Goal: Task Accomplishment & Management: Use online tool/utility

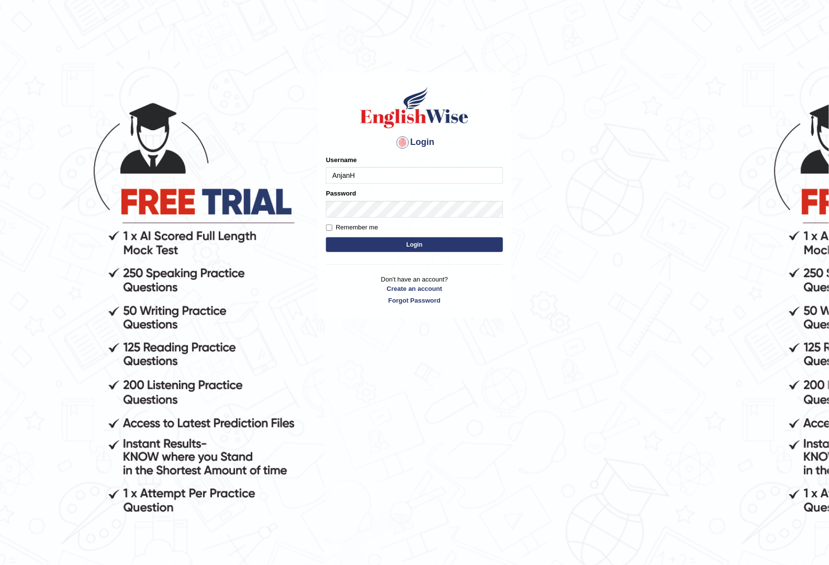
type input "AnjanH"
click at [393, 250] on button "Login" at bounding box center [414, 244] width 177 height 15
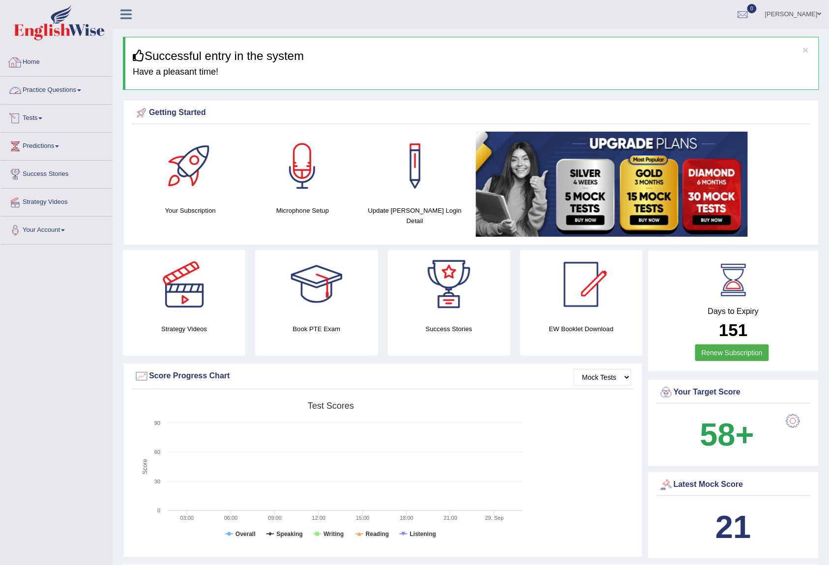
click at [53, 86] on link "Practice Questions" at bounding box center [56, 89] width 112 height 25
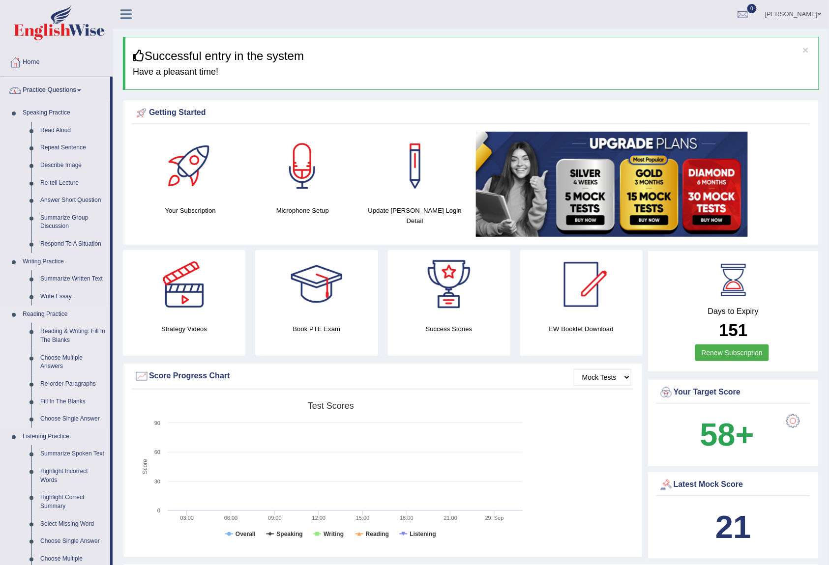
scroll to position [131, 0]
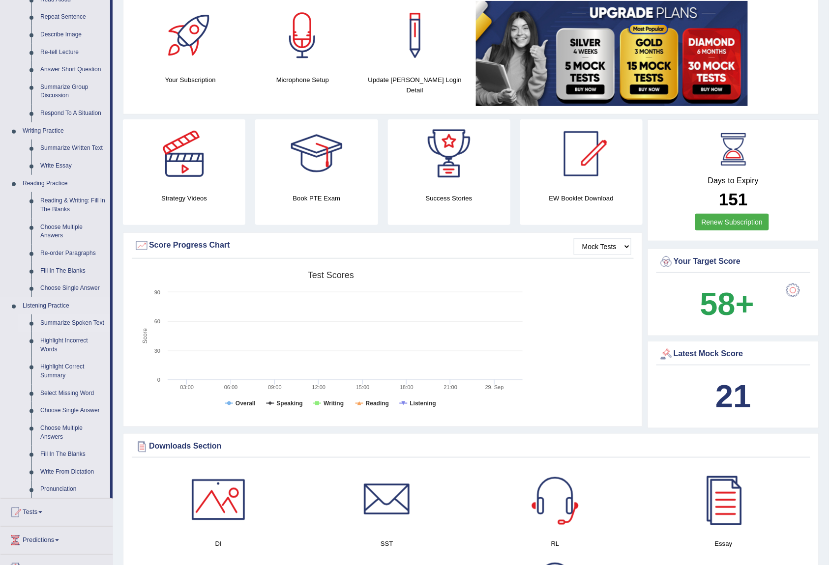
click at [83, 324] on link "Summarize Spoken Text" at bounding box center [73, 324] width 74 height 18
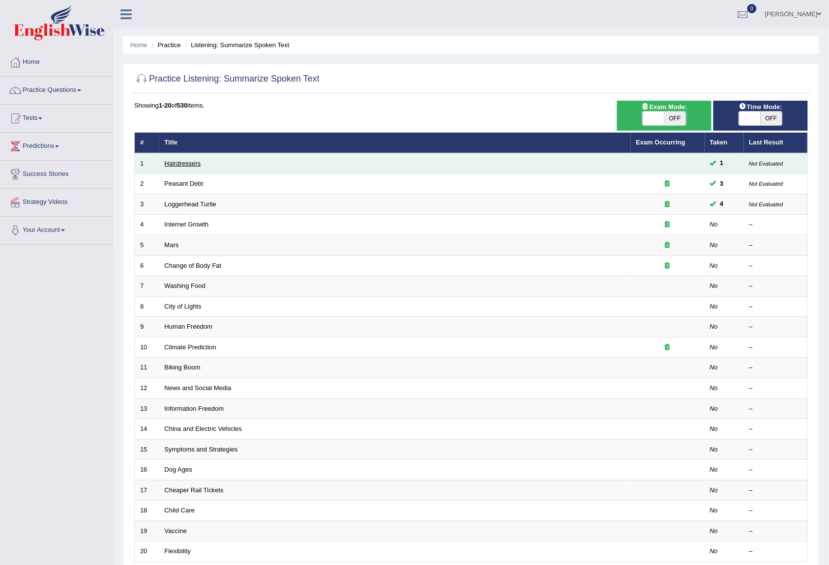
click at [183, 160] on link "Hairdressers" at bounding box center [183, 163] width 36 height 7
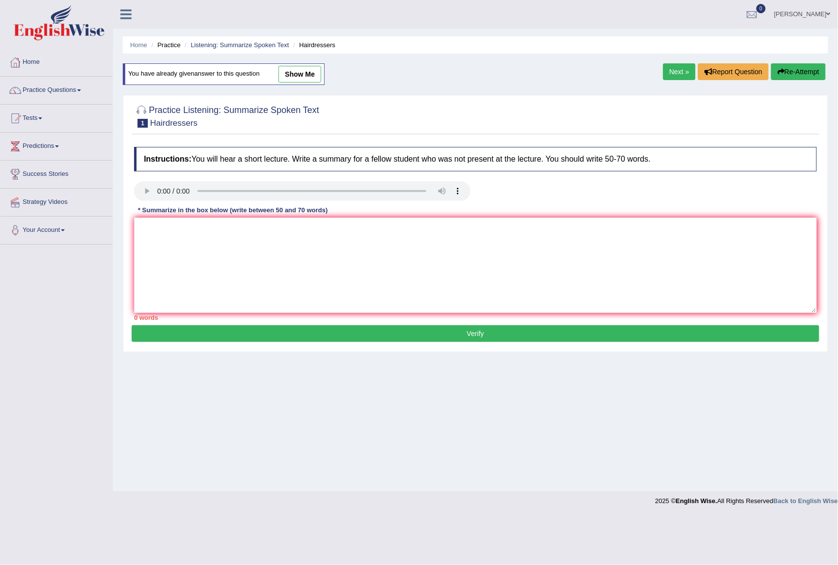
click at [297, 78] on link "show me" at bounding box center [300, 74] width 43 height 17
type textarea "The speaker provides information about hairdresser. Initially the lectureemphas…"
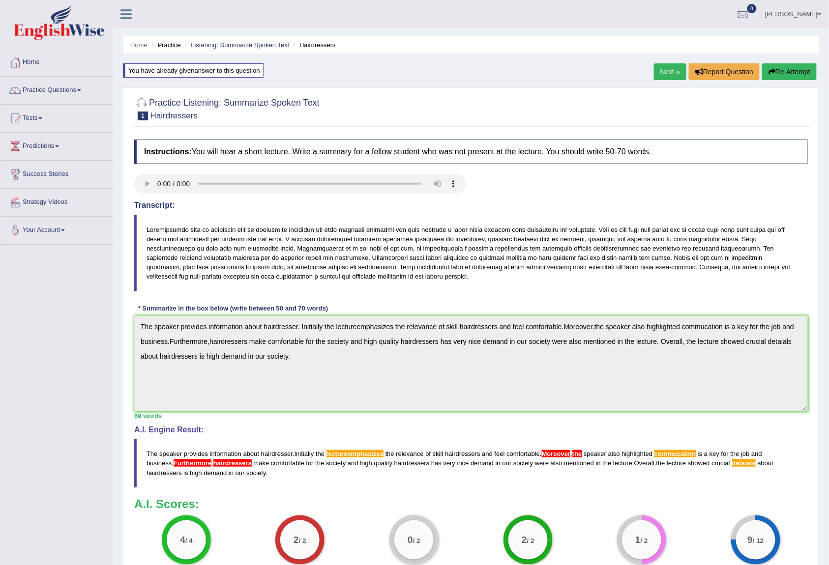
click at [97, 329] on div "Toggle navigation Home Practice Questions Speaking Practice Read Aloud Repeat S…" at bounding box center [414, 334] width 829 height 669
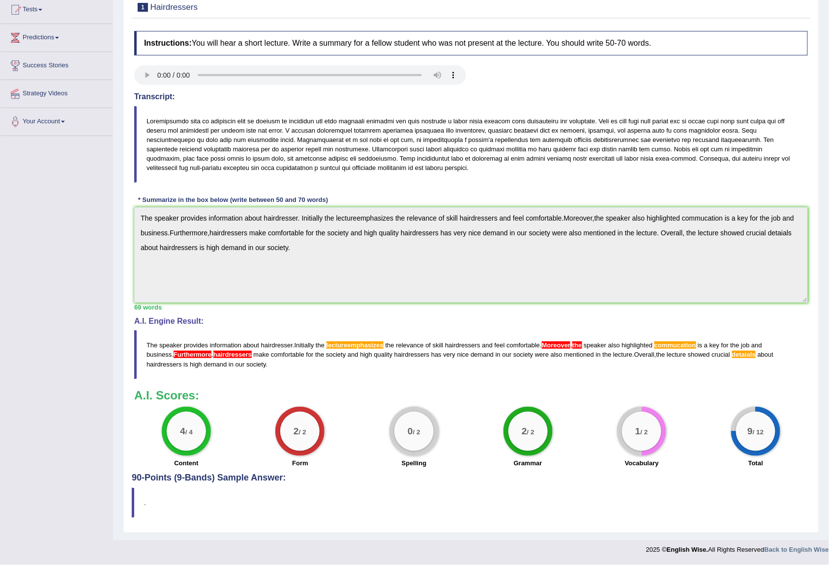
click at [470, 313] on div "Instructions: You will hear a short lecture. Write a summary for a fellow stude…" at bounding box center [471, 249] width 678 height 447
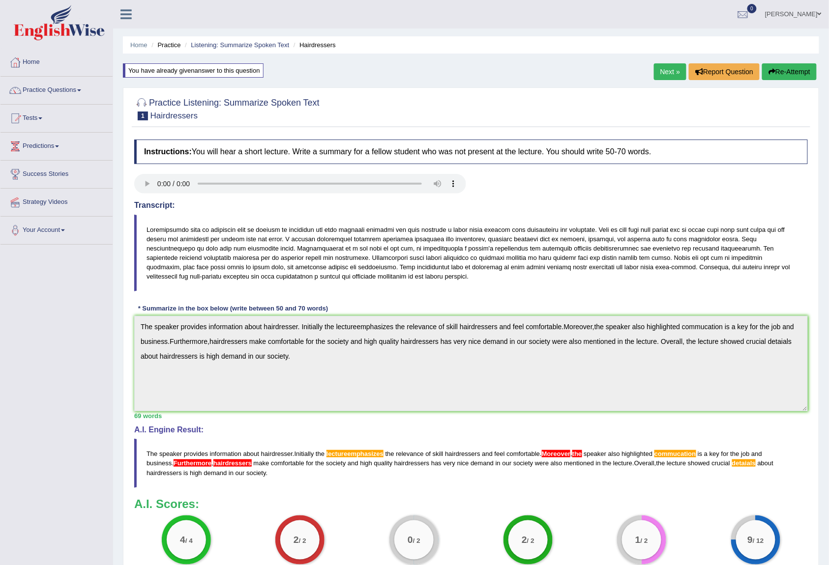
click at [782, 75] on button "Re-Attempt" at bounding box center [789, 71] width 55 height 17
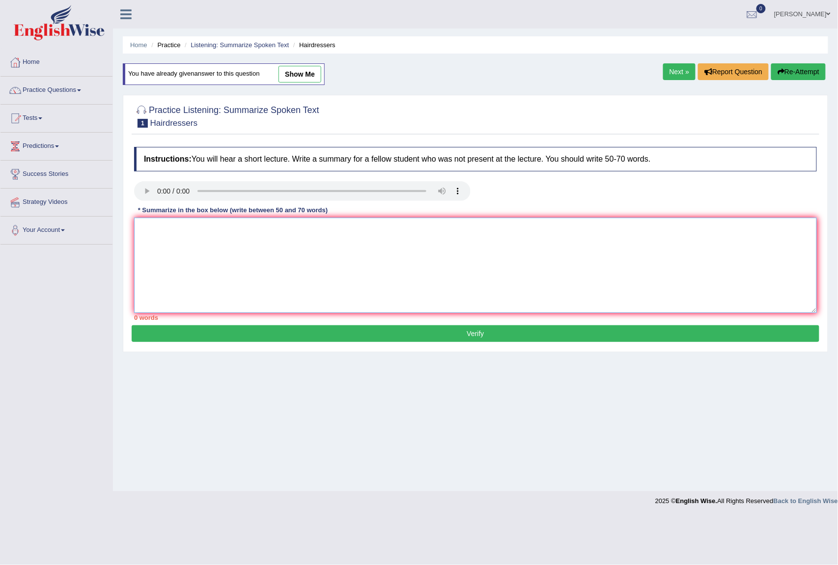
paste textarea "The speaker provides information about hairdresser. Initially the lectureemphas…"
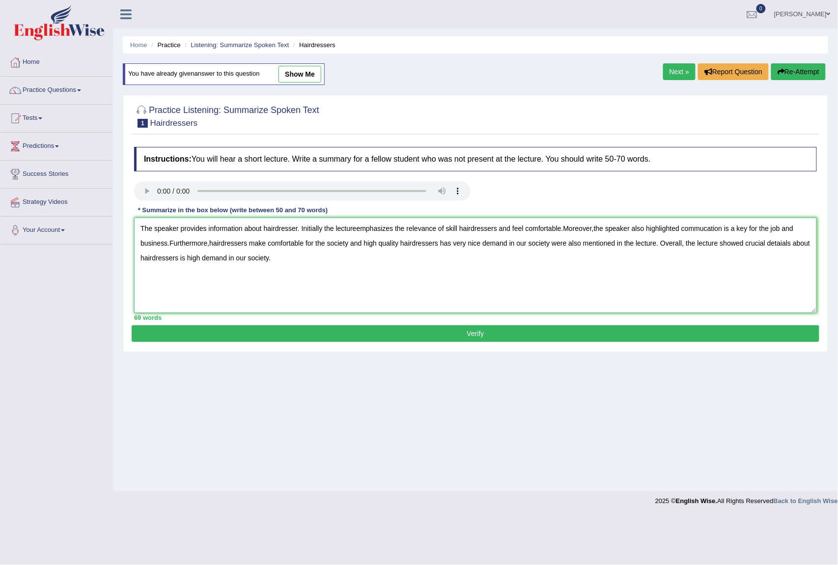
click at [353, 227] on textarea "The speaker provides information about hairdresser. Initially the lectureemphas…" at bounding box center [475, 265] width 683 height 95
click at [571, 230] on textarea "The speaker provides information about hairdresser. Initially the lecture empha…" at bounding box center [475, 265] width 683 height 95
click at [597, 232] on textarea "The speaker provides information about hairdresser. Initially the lecture empha…" at bounding box center [475, 265] width 683 height 95
click at [168, 244] on textarea "The speaker provides information about hairdresser. Initially the lecture empha…" at bounding box center [475, 265] width 683 height 95
click at [728, 230] on textarea "The speaker provides information about hairdresser. Initially the lecture empha…" at bounding box center [475, 265] width 683 height 95
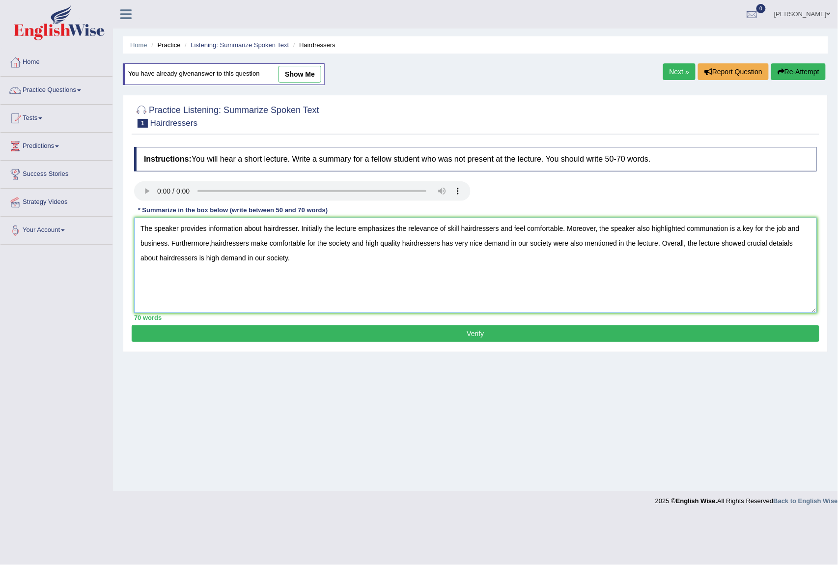
click at [211, 246] on textarea "The speaker provides information about hairdresser. Initially the lecture empha…" at bounding box center [475, 265] width 683 height 95
type textarea "The speaker provides information about hairdresser. Initially the lecture empha…"
click at [314, 334] on button "Verify" at bounding box center [476, 333] width 688 height 17
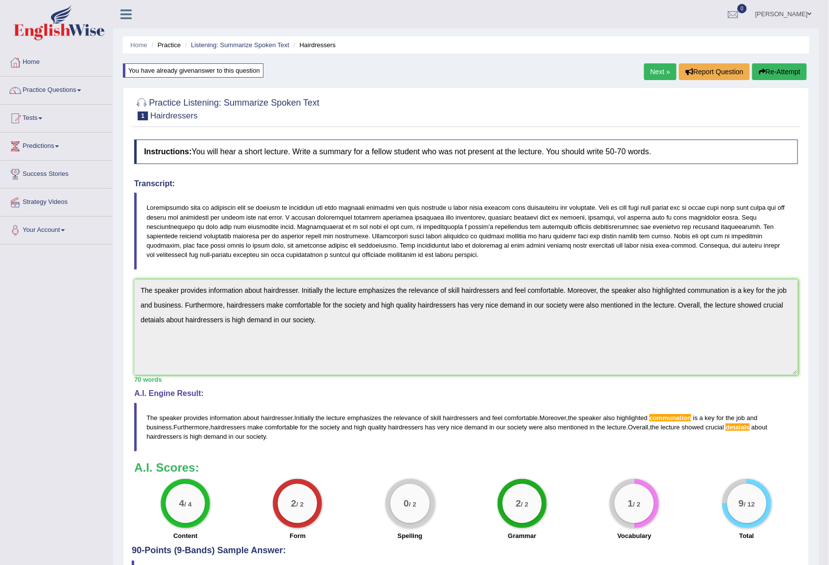
click at [781, 65] on button "Re-Attempt" at bounding box center [779, 71] width 55 height 17
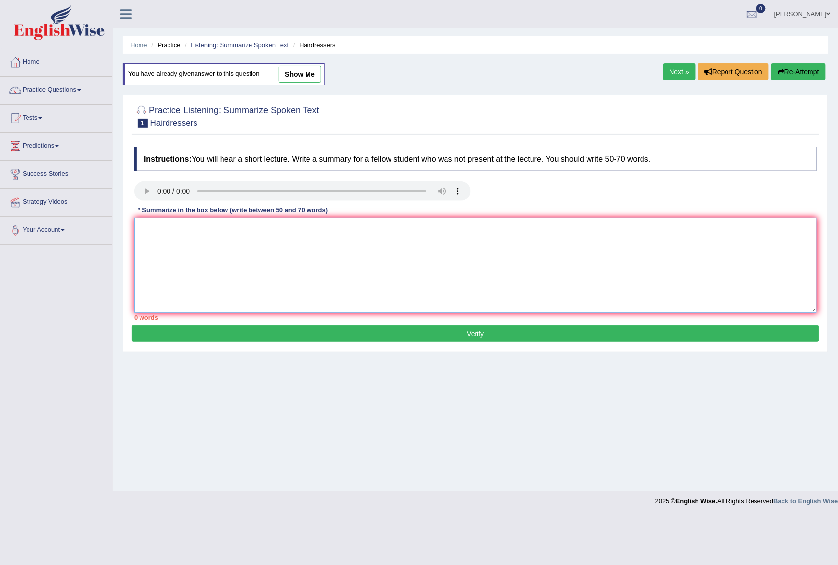
paste textarea "he speaker provides information about hairdresser. Initially the lecture emphas…"
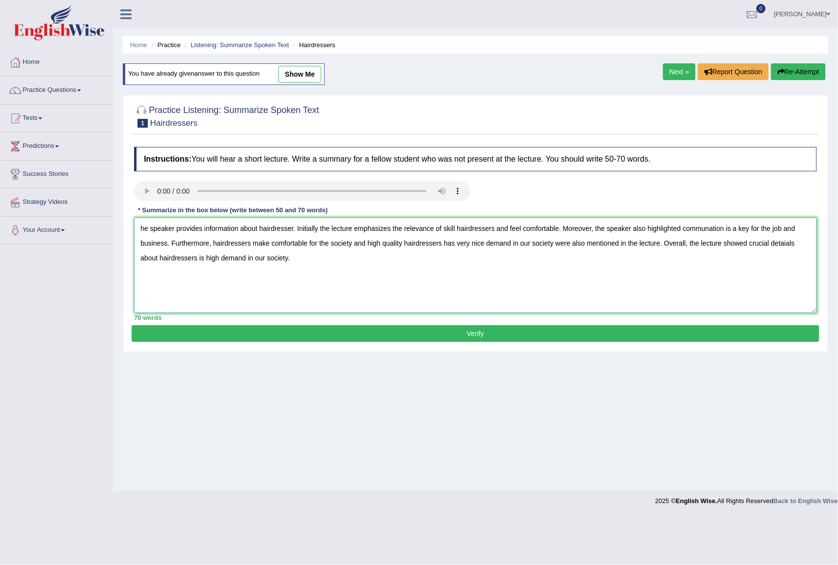
click at [136, 230] on textarea "he speaker provides information about hairdresser. Initially the lecture emphas…" at bounding box center [475, 265] width 683 height 95
click at [729, 232] on textarea "The speaker provides information about hairdresser. Initially the lecture empha…" at bounding box center [475, 265] width 683 height 95
click at [799, 246] on textarea "The speaker provides information about hairdresser. Initially the lecture empha…" at bounding box center [475, 265] width 683 height 95
type textarea "The speaker provides information about hairdresser. Initially the lecture empha…"
click at [509, 337] on button "Verify" at bounding box center [476, 333] width 688 height 17
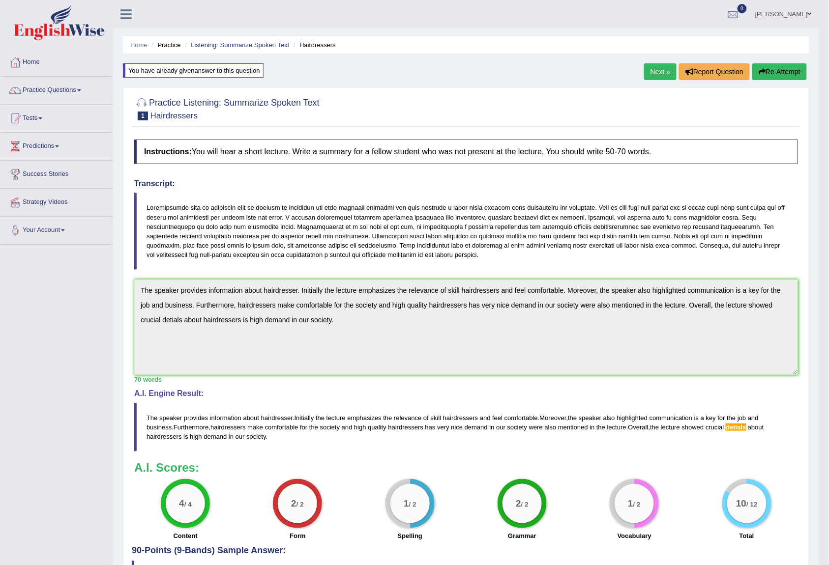
click at [806, 10] on link "Anjan Haider" at bounding box center [783, 13] width 71 height 26
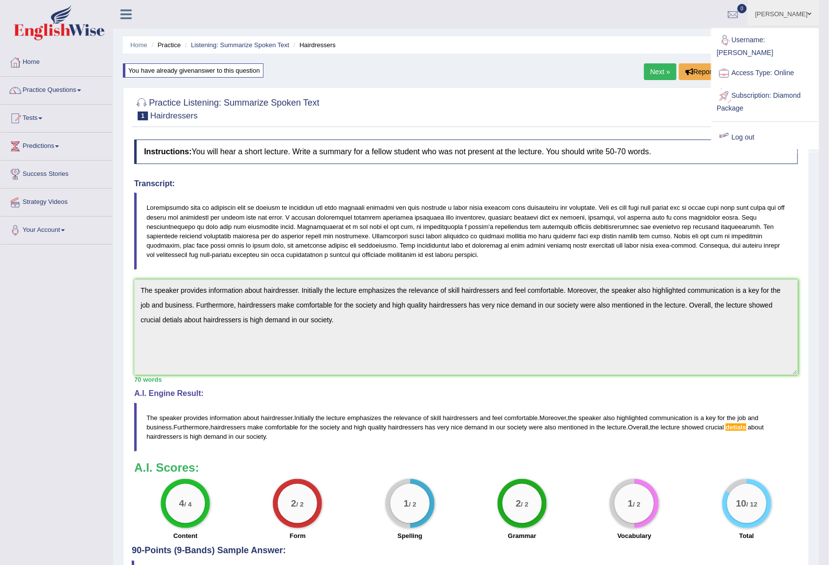
click at [747, 126] on link "Log out" at bounding box center [765, 137] width 106 height 23
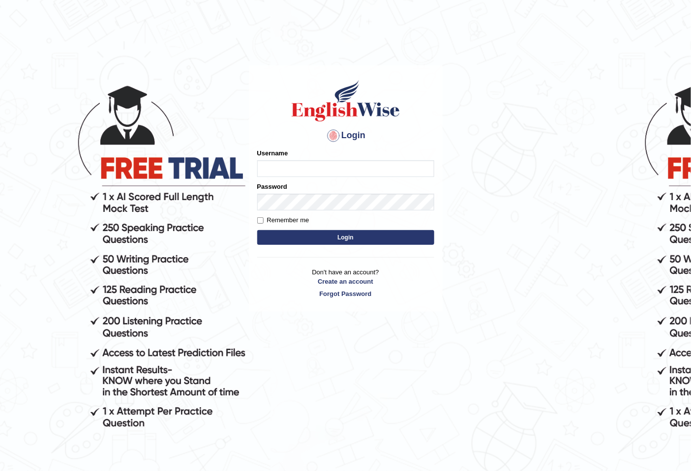
click at [280, 171] on input "Username" at bounding box center [345, 168] width 177 height 17
type input "Batu"
click at [363, 239] on button "Login" at bounding box center [345, 237] width 177 height 15
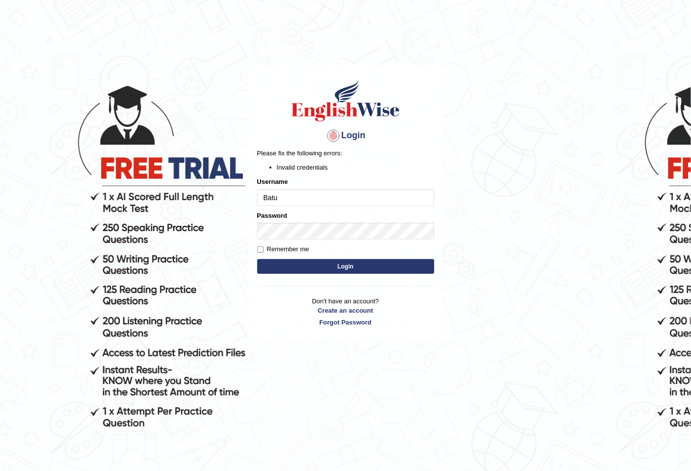
click at [289, 192] on input "Batu" at bounding box center [345, 197] width 177 height 17
type input "Batu01"
click at [297, 268] on button "Login" at bounding box center [345, 266] width 177 height 15
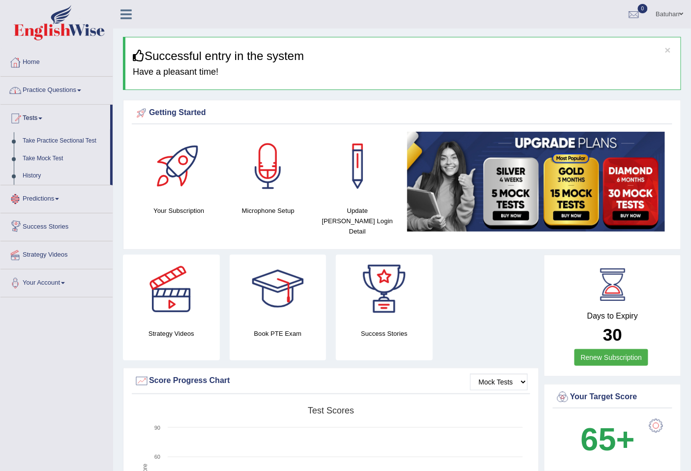
click at [58, 98] on link "Practice Questions" at bounding box center [56, 89] width 112 height 25
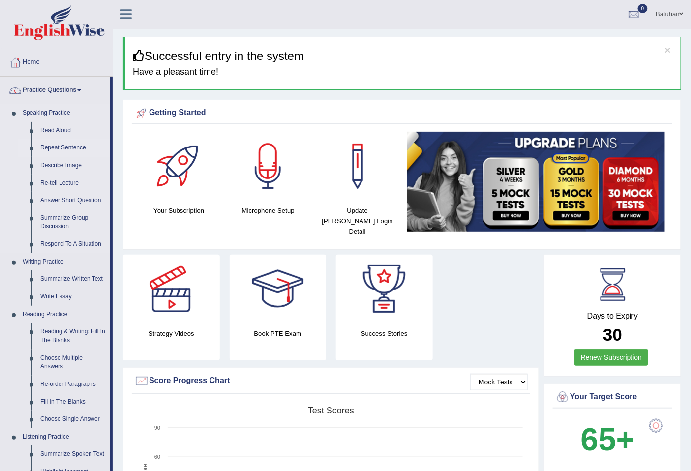
click at [51, 149] on link "Repeat Sentence" at bounding box center [73, 148] width 74 height 18
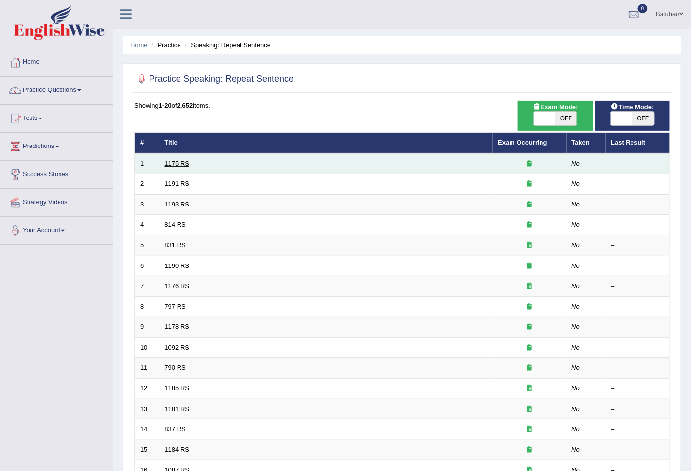
click at [188, 163] on link "1175 RS" at bounding box center [177, 163] width 25 height 7
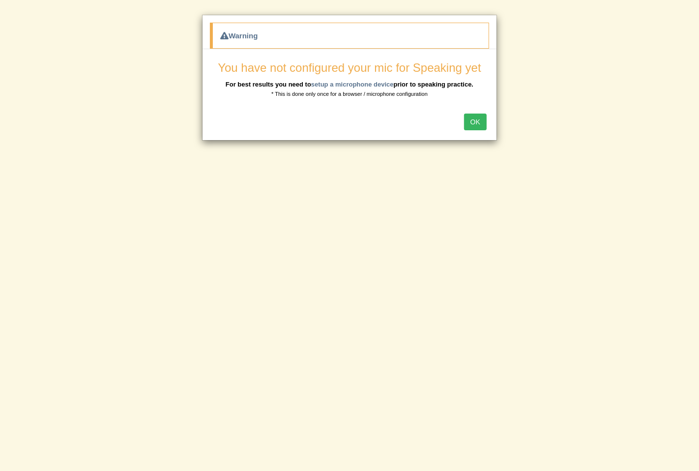
click at [481, 125] on button "OK" at bounding box center [475, 122] width 23 height 17
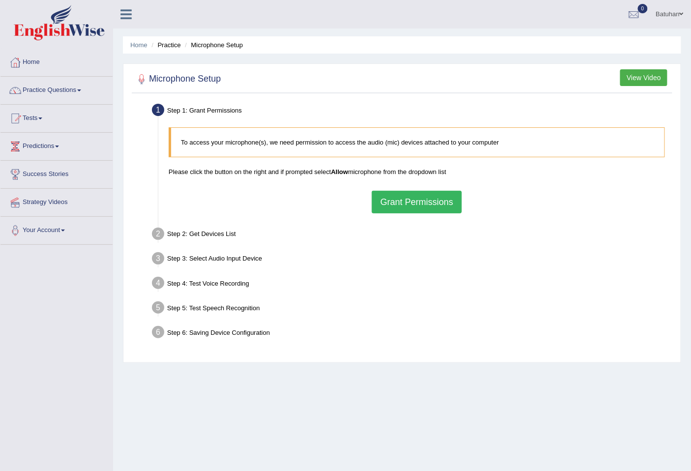
drag, startPoint x: 0, startPoint y: 0, endPoint x: 403, endPoint y: 204, distance: 452.1
click at [403, 204] on button "Grant Permissions" at bounding box center [416, 202] width 89 height 23
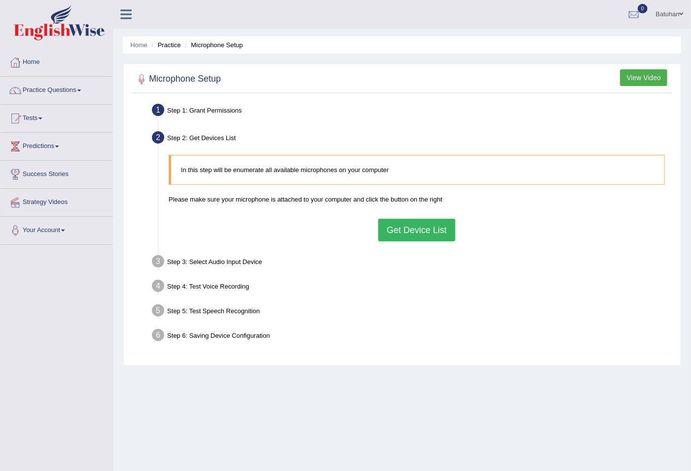
click at [415, 230] on button "Get Device List" at bounding box center [416, 230] width 77 height 23
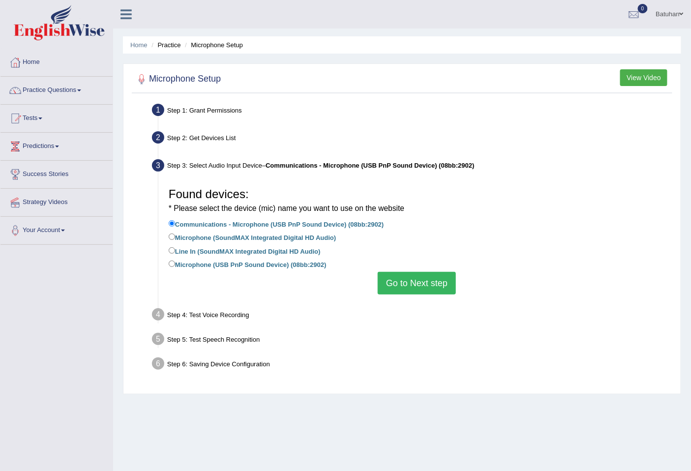
click at [397, 286] on button "Go to Next step" at bounding box center [416, 283] width 78 height 23
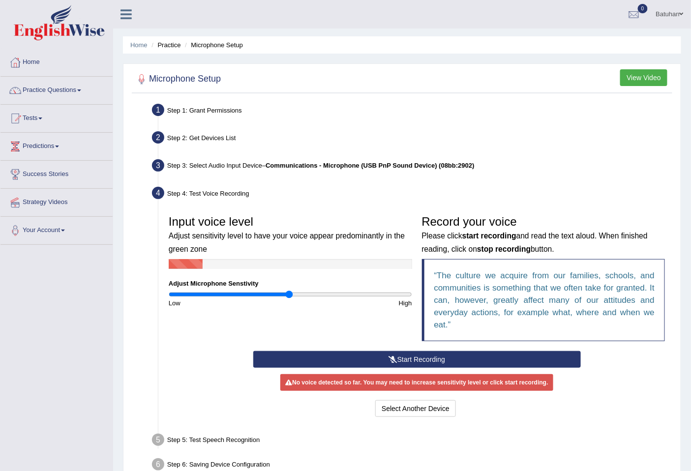
click at [363, 359] on button "Start Recording" at bounding box center [416, 359] width 327 height 17
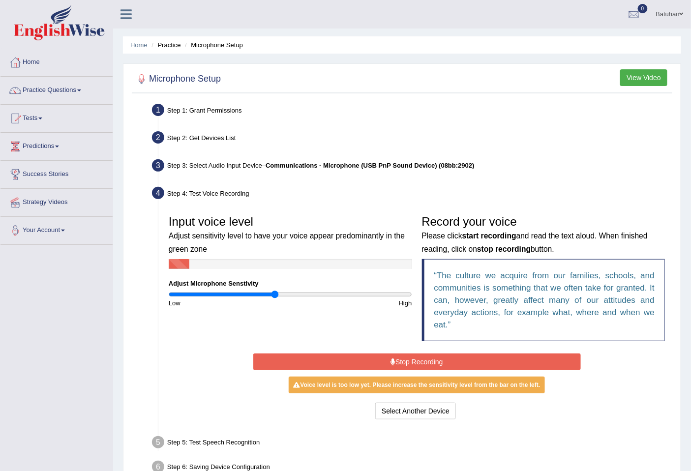
click at [276, 297] on input "range" at bounding box center [290, 294] width 243 height 8
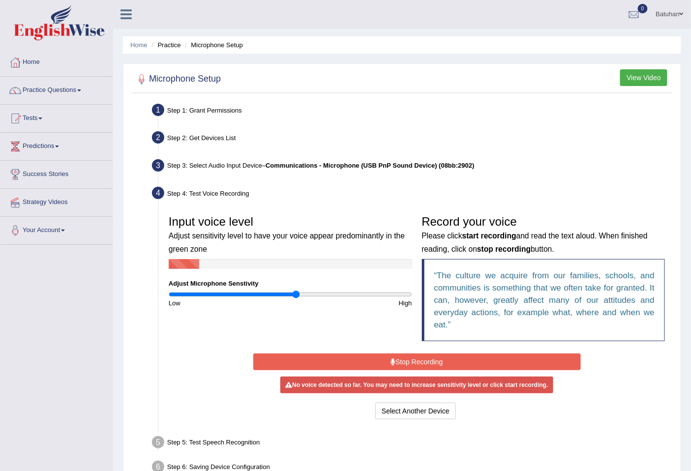
click at [296, 290] on input "range" at bounding box center [290, 294] width 243 height 8
click at [313, 291] on input "range" at bounding box center [290, 294] width 243 height 8
drag, startPoint x: 313, startPoint y: 293, endPoint x: 296, endPoint y: 297, distance: 17.2
click at [296, 297] on input "range" at bounding box center [290, 294] width 243 height 8
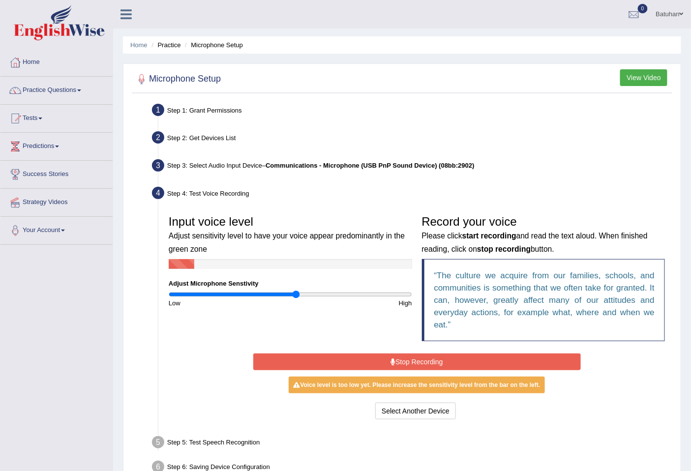
click at [298, 295] on input "range" at bounding box center [290, 294] width 243 height 8
click at [302, 291] on input "range" at bounding box center [290, 294] width 243 height 8
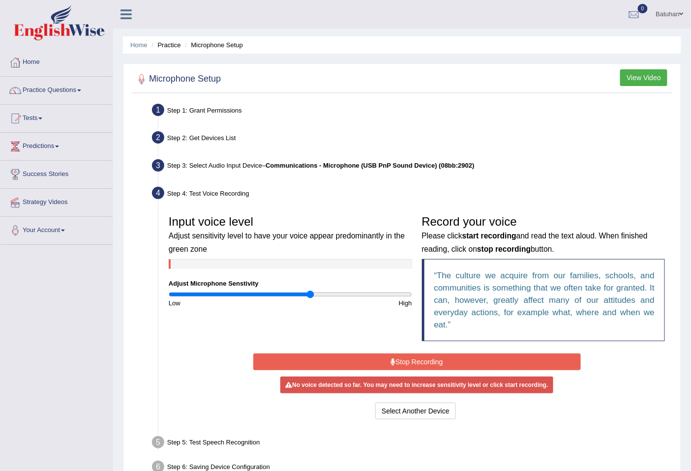
click at [310, 296] on input "range" at bounding box center [290, 294] width 243 height 8
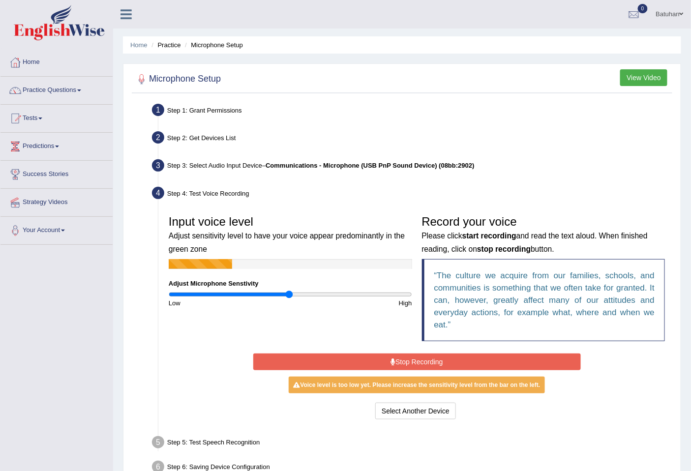
click at [290, 293] on input "range" at bounding box center [290, 294] width 243 height 8
click at [304, 291] on input "range" at bounding box center [290, 294] width 243 height 8
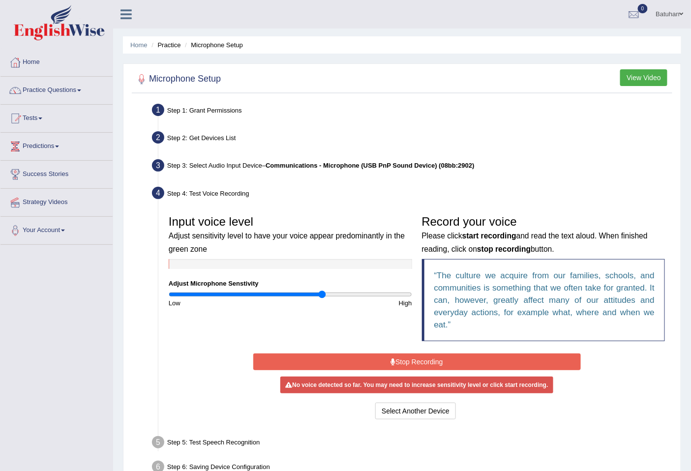
click at [323, 296] on input "range" at bounding box center [290, 294] width 243 height 8
type input "1.32"
click at [328, 296] on input "range" at bounding box center [290, 294] width 243 height 8
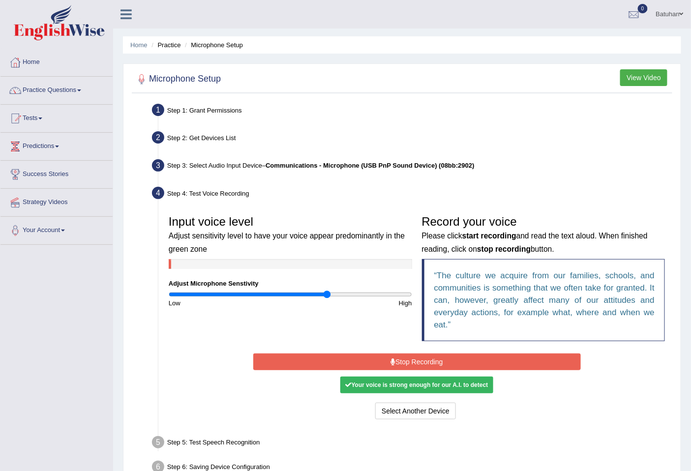
click at [366, 360] on button "Stop Recording" at bounding box center [416, 361] width 327 height 17
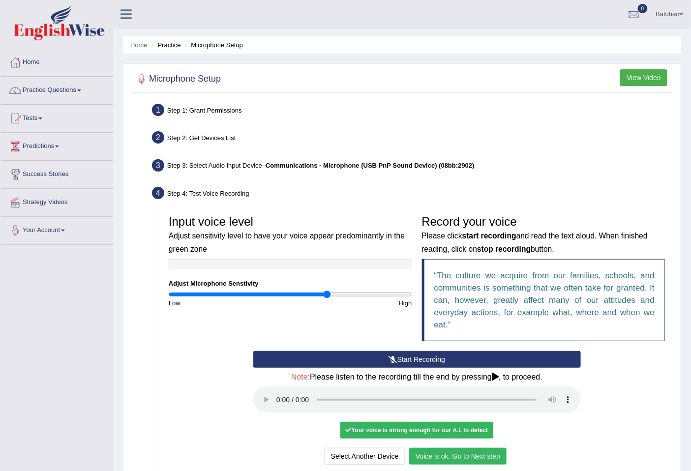
scroll to position [102, 0]
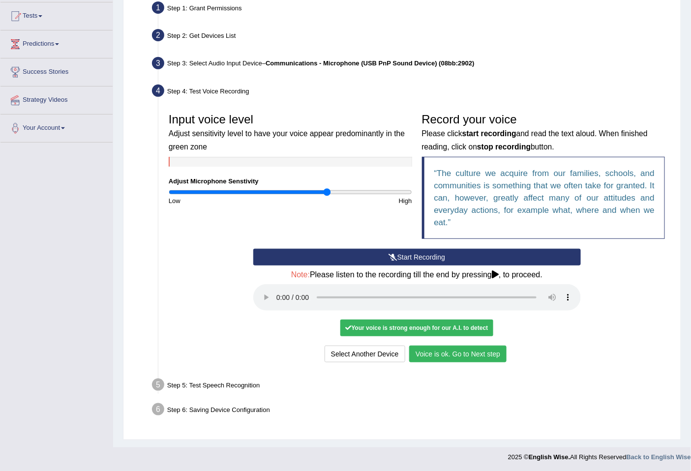
click at [444, 349] on button "Voice is ok. Go to Next step" at bounding box center [457, 353] width 97 height 17
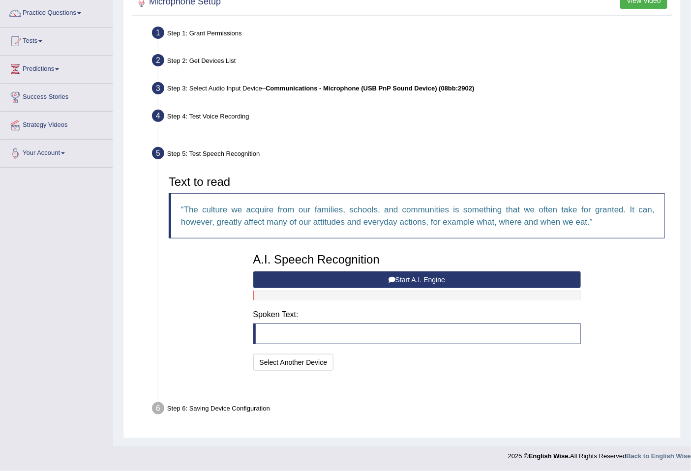
scroll to position [52, 0]
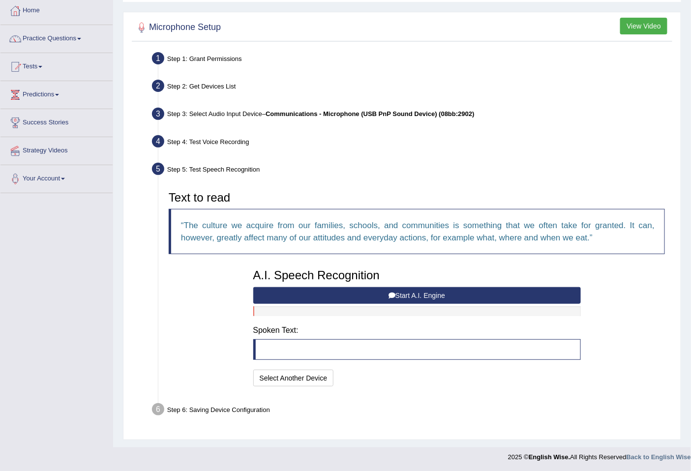
click at [360, 296] on button "Start A.I. Engine" at bounding box center [416, 295] width 327 height 17
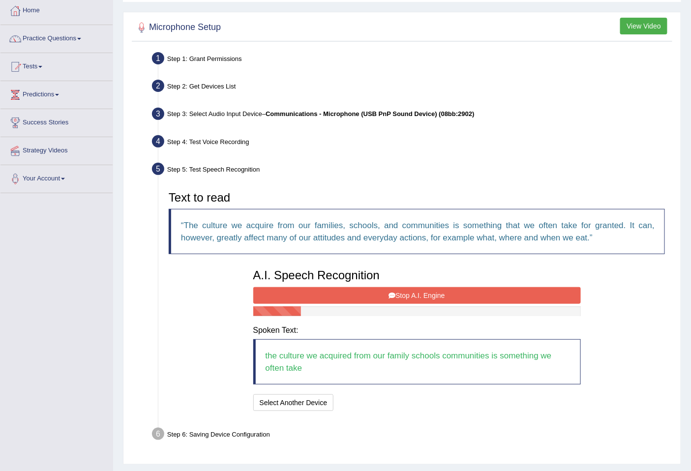
click at [385, 295] on button "Stop A.I. Engine" at bounding box center [416, 295] width 327 height 17
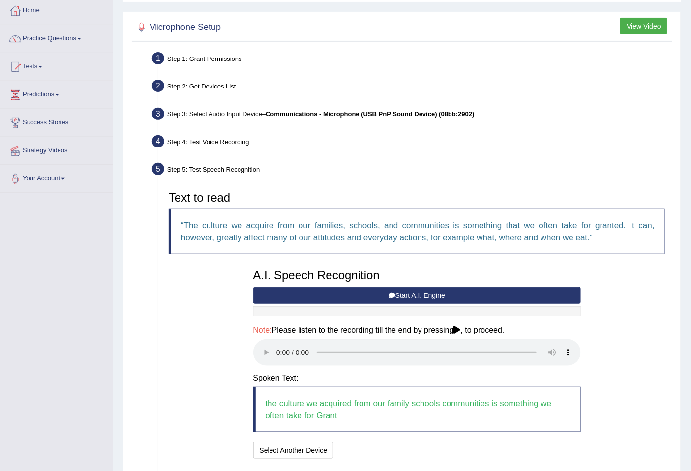
scroll to position [124, 0]
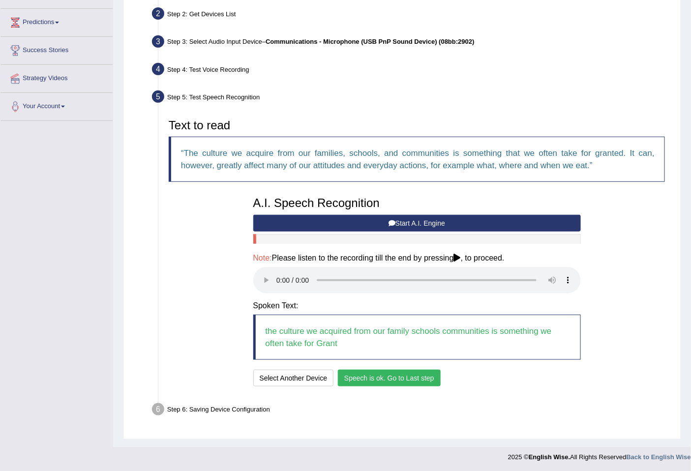
click at [407, 370] on button "Speech is ok. Go to Last step" at bounding box center [389, 378] width 103 height 17
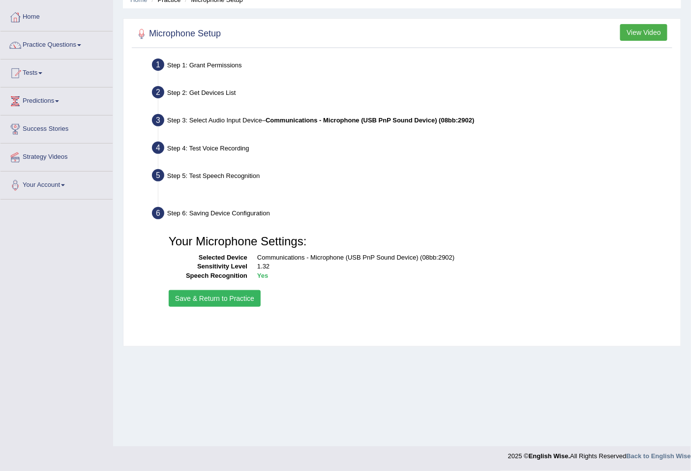
scroll to position [45, 0]
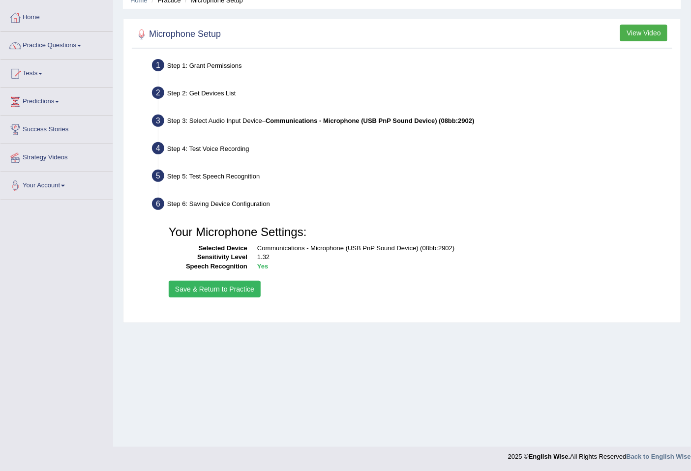
click at [209, 290] on button "Save & Return to Practice" at bounding box center [215, 289] width 92 height 17
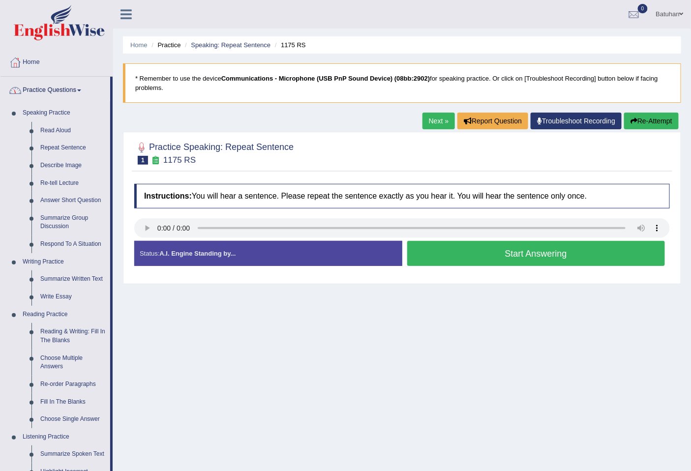
click at [68, 92] on link "Practice Questions" at bounding box center [55, 89] width 110 height 25
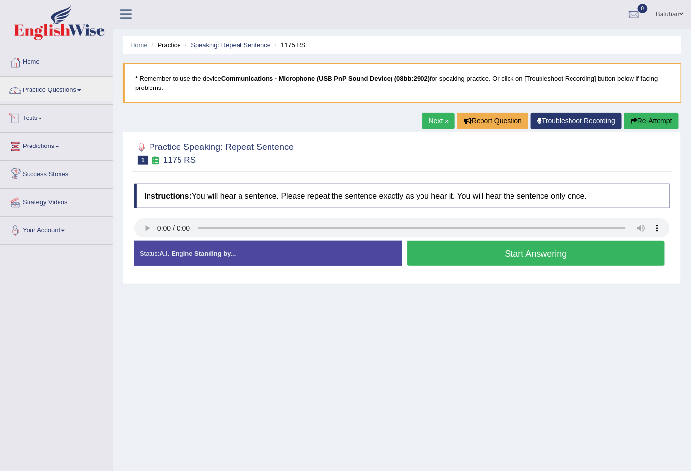
click at [48, 129] on li "Tests Take Practice Sectional Test Take Mock Test History" at bounding box center [56, 119] width 112 height 28
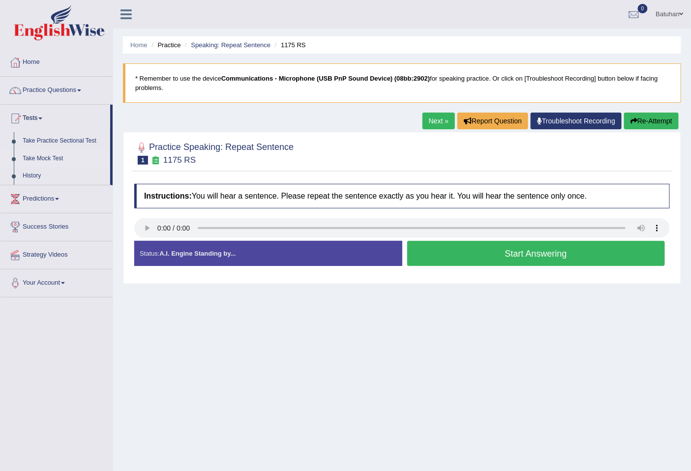
click at [42, 158] on link "Take Mock Test" at bounding box center [64, 159] width 92 height 18
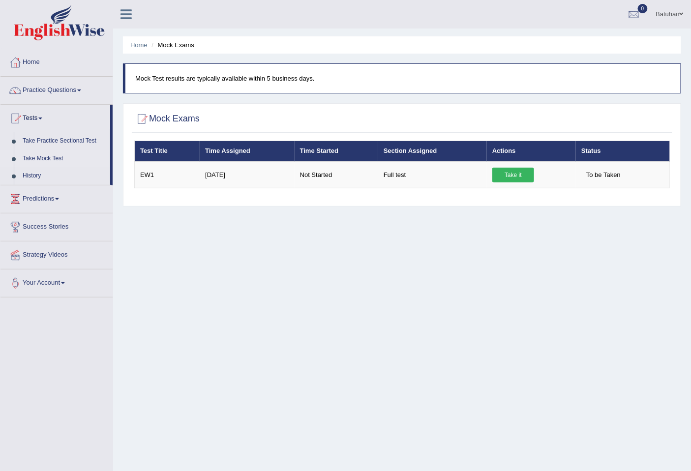
click at [516, 177] on link "Take it" at bounding box center [513, 175] width 42 height 15
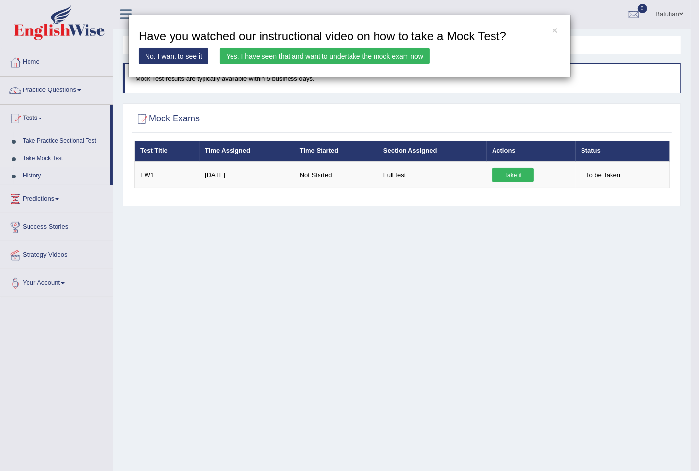
click at [396, 59] on link "Yes, I have seen that and want to undertake the mock exam now" at bounding box center [325, 56] width 210 height 17
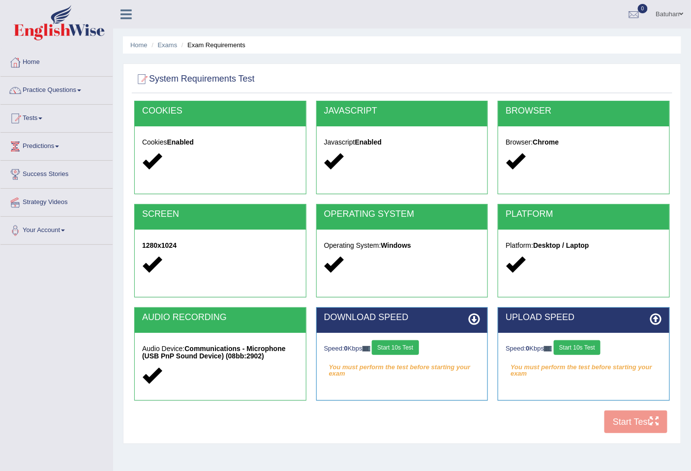
click at [389, 346] on button "Start 10s Test" at bounding box center [395, 347] width 47 height 15
click at [389, 346] on button "Start 10s Test" at bounding box center [402, 347] width 47 height 15
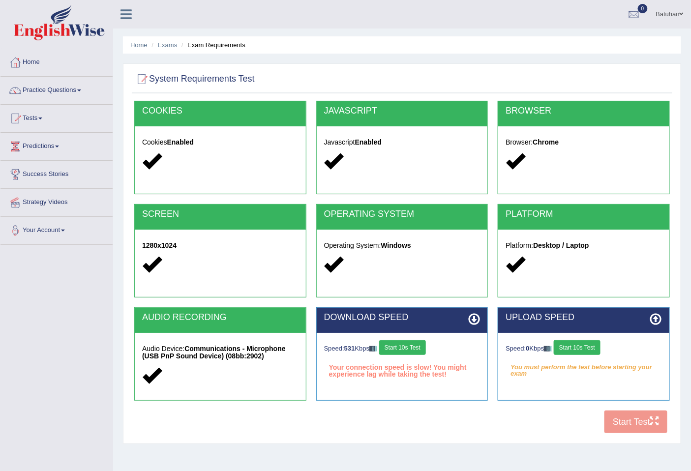
click at [389, 346] on button "Start 10s Test" at bounding box center [402, 347] width 47 height 15
click at [590, 348] on button "Start 10s Test" at bounding box center [576, 347] width 47 height 15
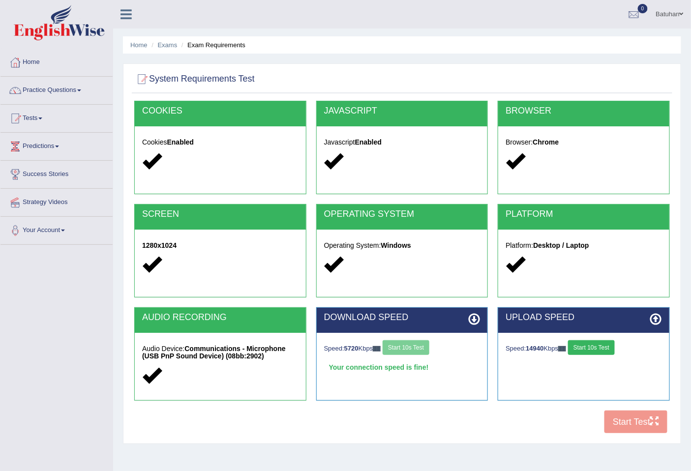
click at [591, 344] on button "Start 10s Test" at bounding box center [591, 347] width 47 height 15
click at [416, 351] on button "Start 10s Test" at bounding box center [405, 347] width 47 height 15
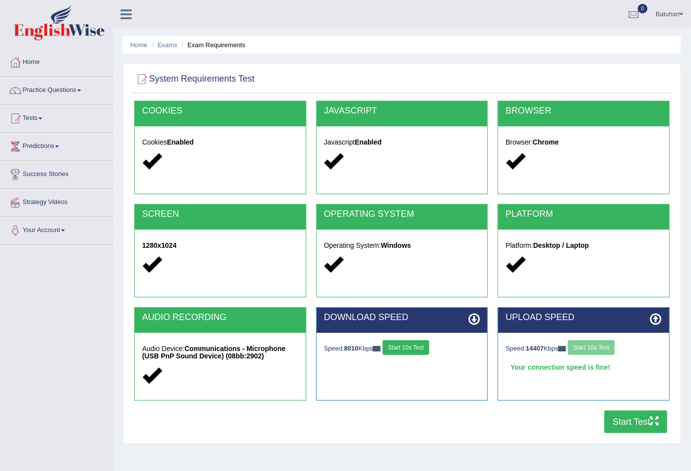
click at [416, 351] on button "Start 10s Test" at bounding box center [405, 347] width 47 height 15
click at [587, 346] on button "Start 10s Test" at bounding box center [591, 347] width 47 height 15
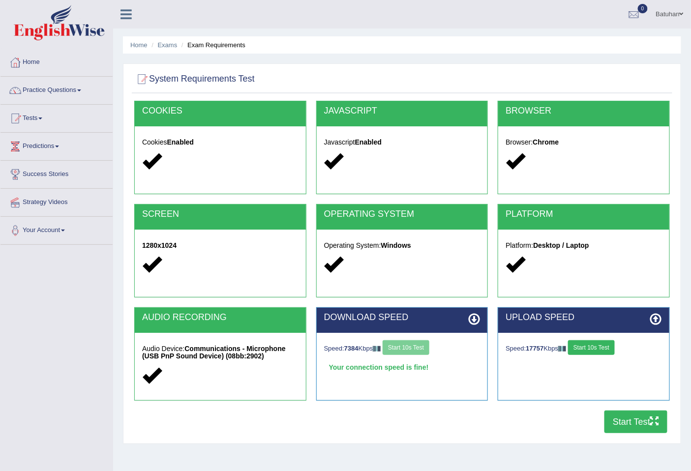
click at [607, 342] on button "Start 10s Test" at bounding box center [591, 347] width 47 height 15
click at [605, 347] on button "Start 10s Test" at bounding box center [587, 347] width 47 height 15
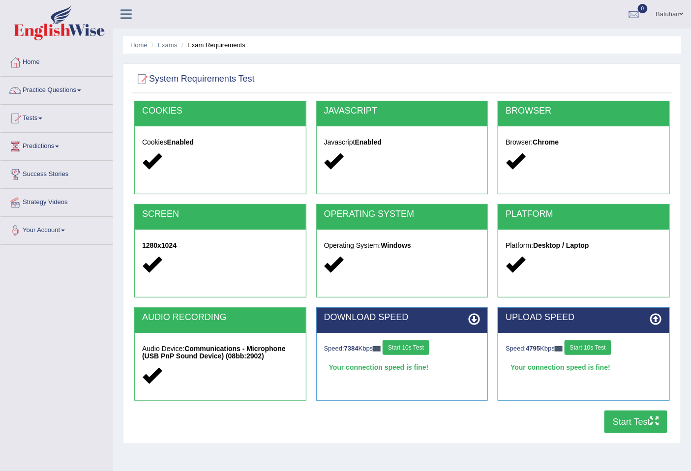
click at [605, 347] on button "Start 10s Test" at bounding box center [587, 347] width 47 height 15
click at [620, 427] on button "Start Test" at bounding box center [635, 421] width 63 height 23
